Goal: Task Accomplishment & Management: Use online tool/utility

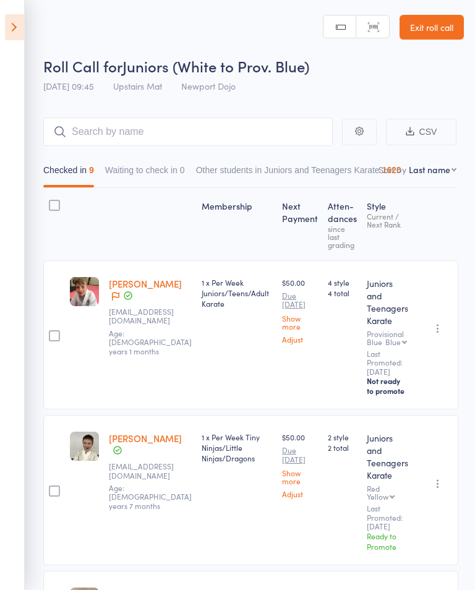
click at [19, 30] on icon at bounding box center [14, 27] width 19 height 26
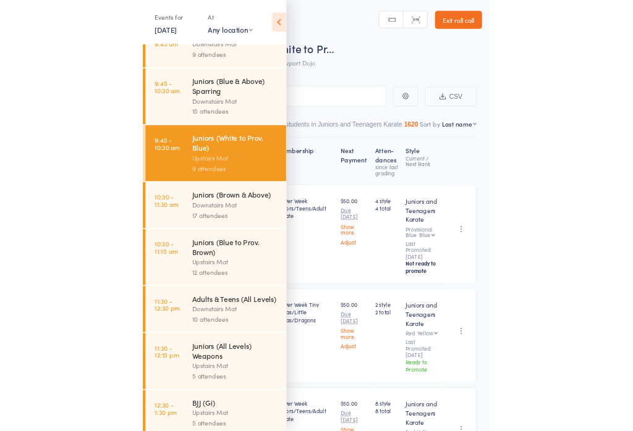
scroll to position [248, 0]
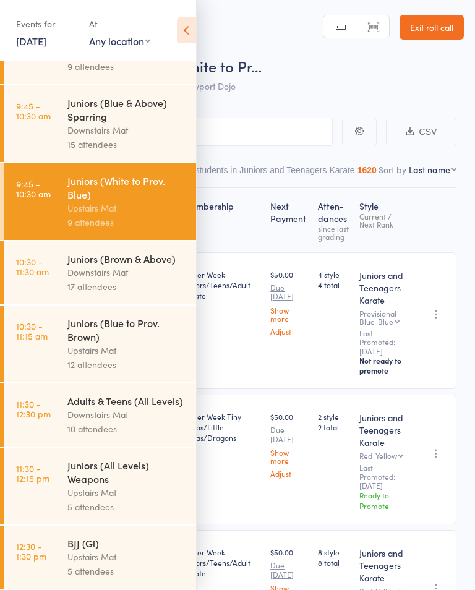
click at [135, 343] on div "Juniors (Blue to Prov. Brown)" at bounding box center [126, 329] width 118 height 27
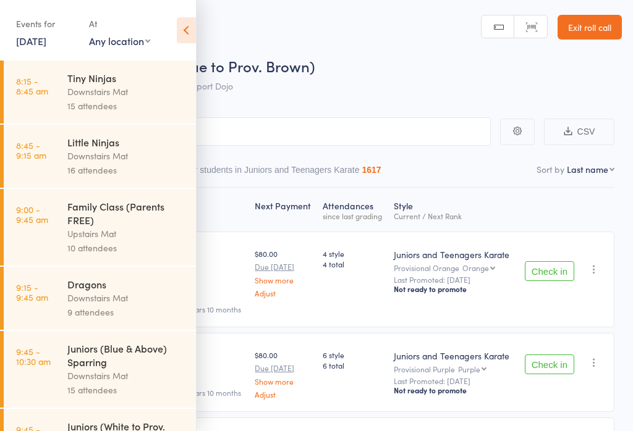
click at [190, 29] on icon at bounding box center [186, 30] width 19 height 26
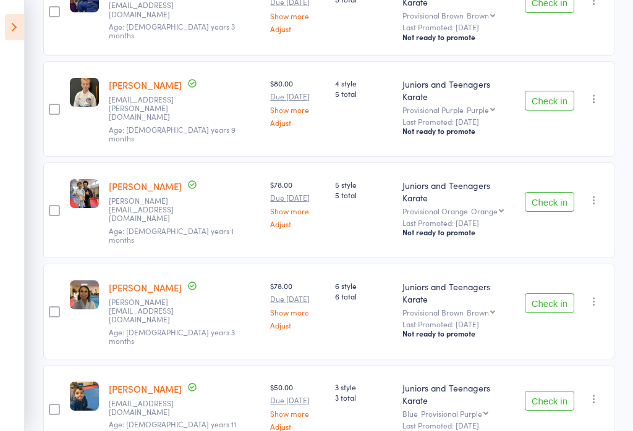
scroll to position [854, 0]
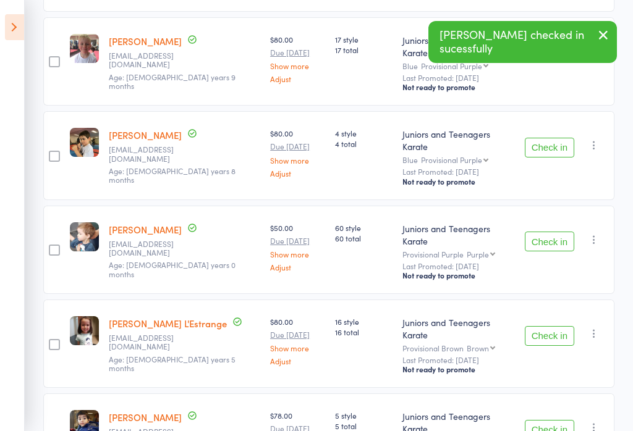
click at [474, 420] on button "Check in" at bounding box center [549, 430] width 49 height 20
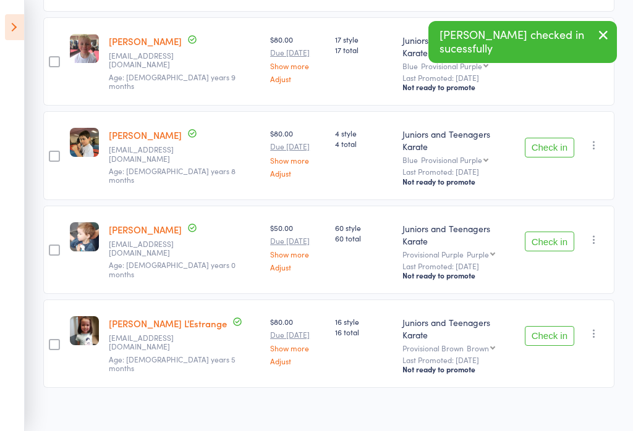
scroll to position [342, 0]
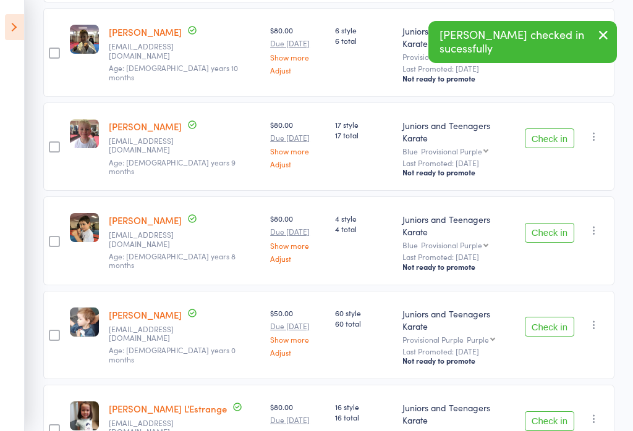
click at [474, 412] on button "Check in" at bounding box center [549, 422] width 49 height 20
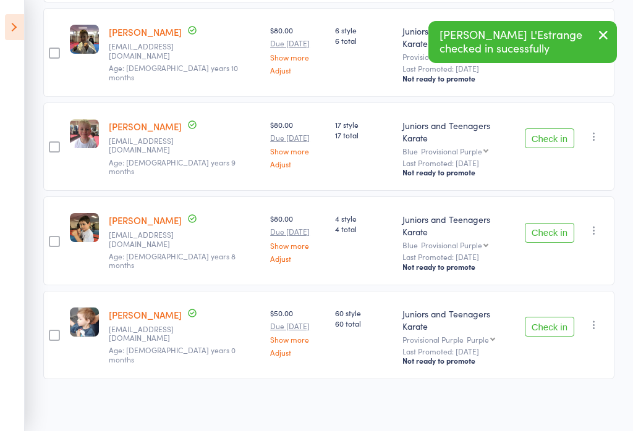
scroll to position [257, 0]
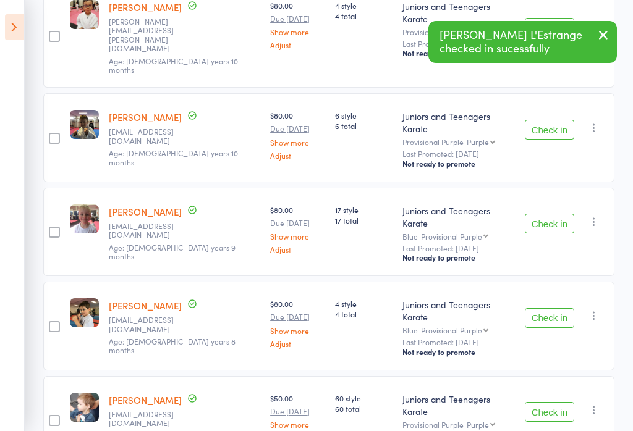
click at [474, 402] on button "Check in" at bounding box center [549, 412] width 49 height 20
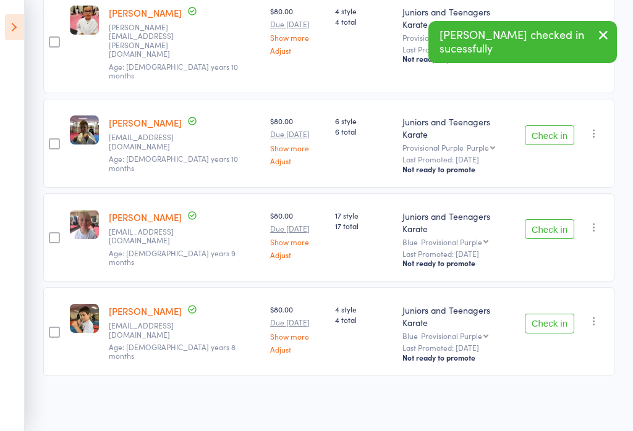
scroll to position [171, 0]
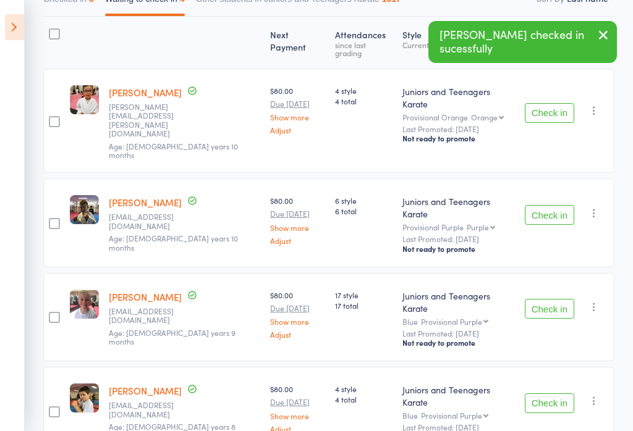
click at [474, 394] on button "Check in" at bounding box center [549, 404] width 49 height 20
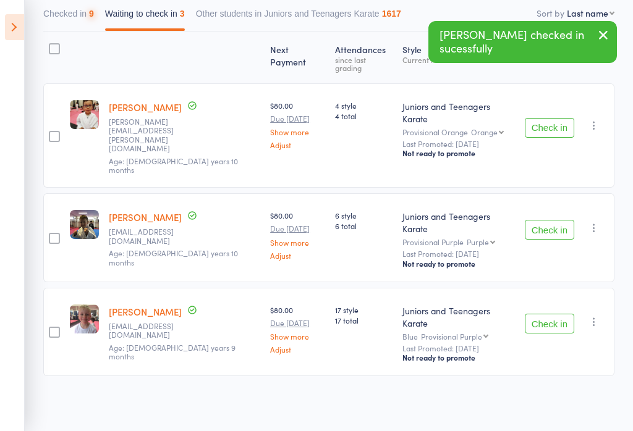
scroll to position [86, 0]
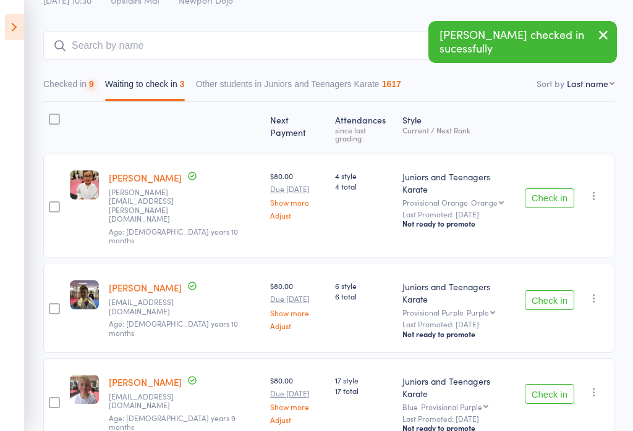
click at [474, 385] on button "Check in" at bounding box center [549, 395] width 49 height 20
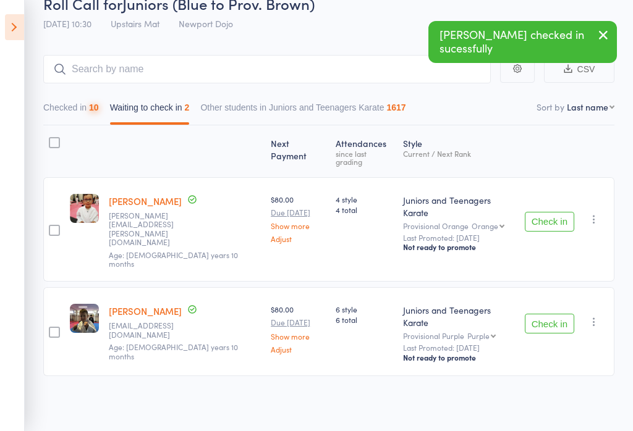
scroll to position [1, 0]
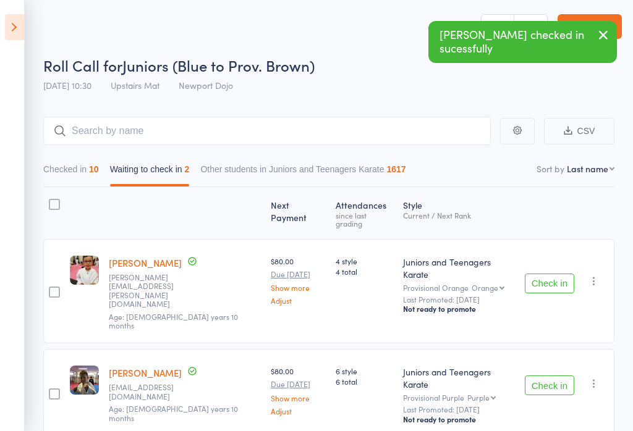
click at [474, 376] on button "Check in" at bounding box center [549, 386] width 49 height 20
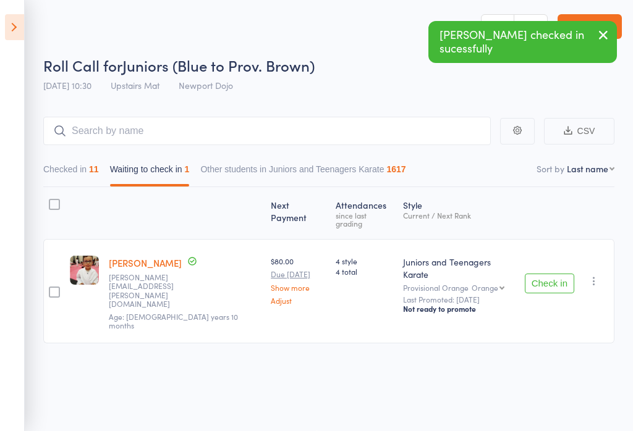
click at [474, 274] on button "Check in" at bounding box center [549, 284] width 49 height 20
